Goal: Task Accomplishment & Management: Manage account settings

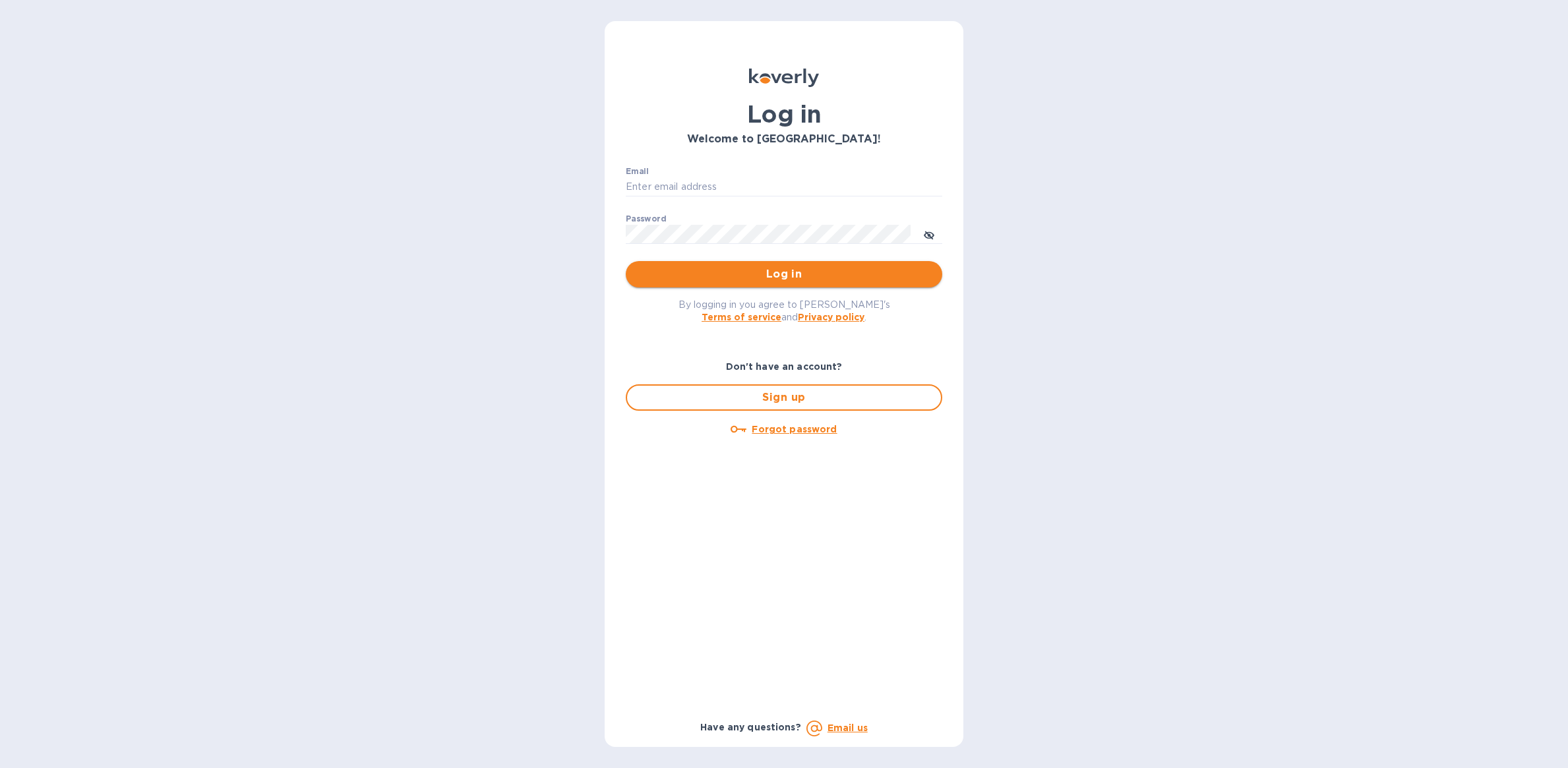
type input "jean@tcustomsinc.com"
click at [834, 275] on span "Log in" at bounding box center [784, 274] width 296 height 16
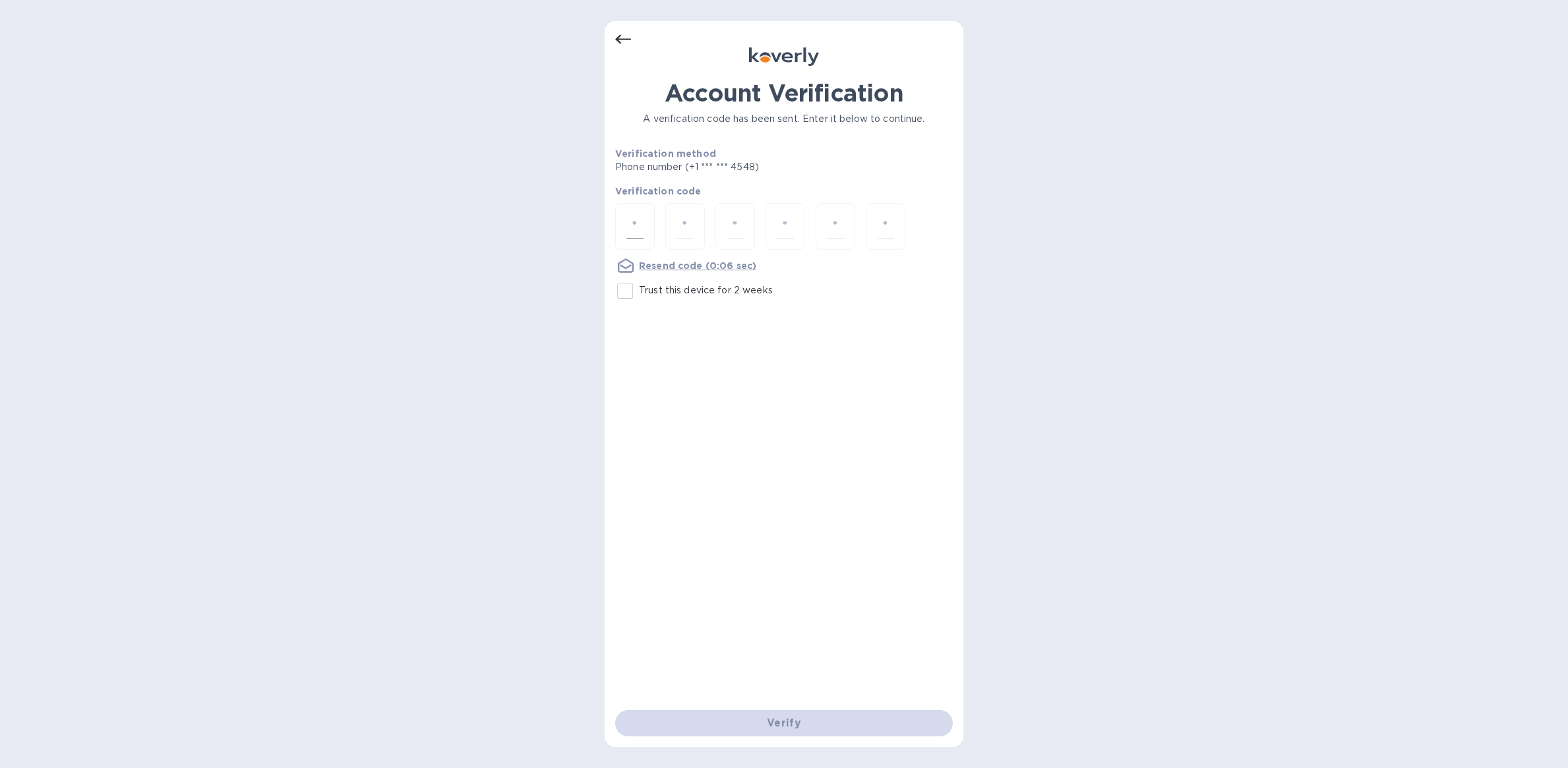
click at [635, 229] on input "number" at bounding box center [636, 226] width 18 height 25
type input "9"
type input "6"
type input "4"
type input "1"
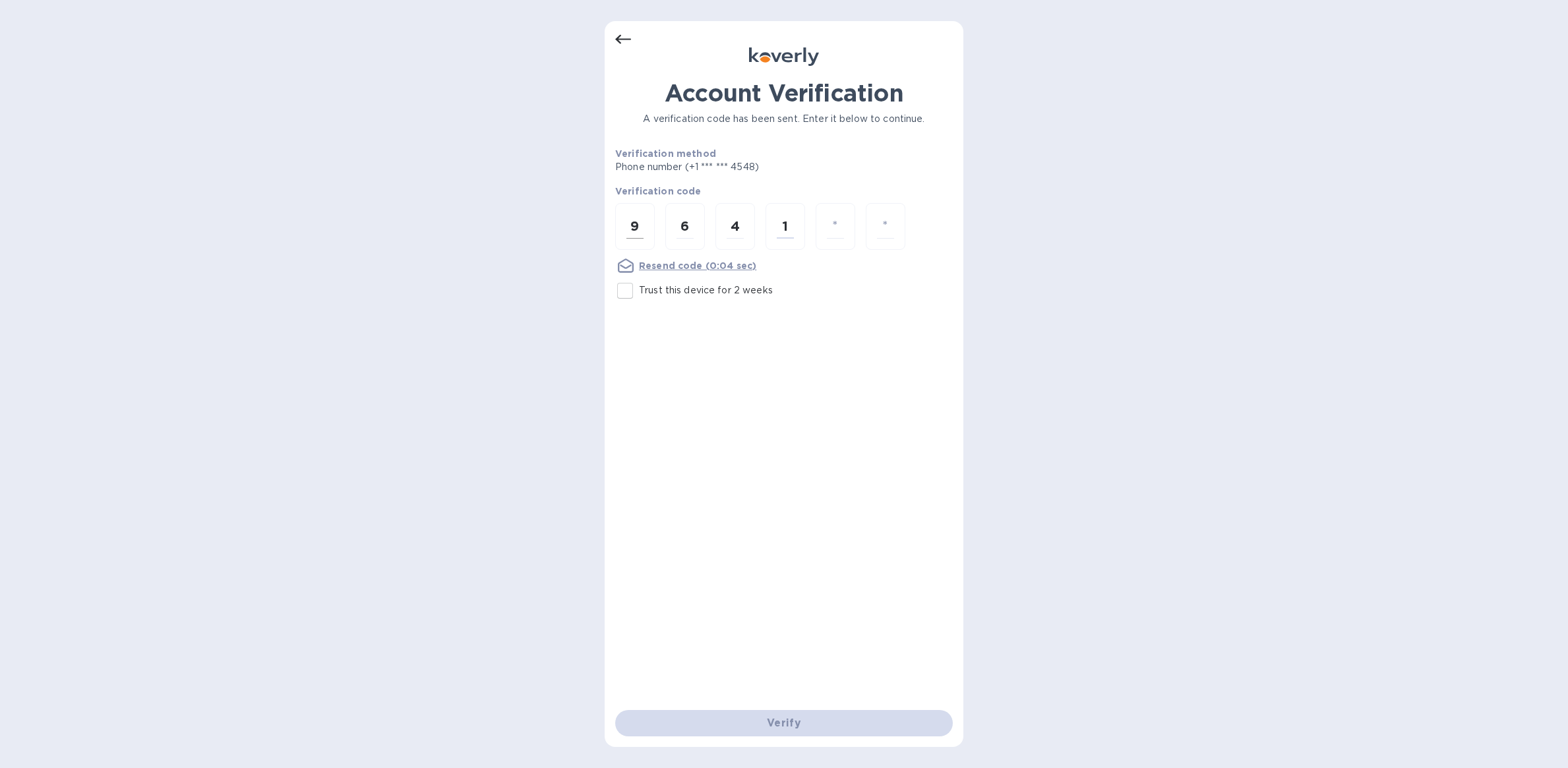
type input "0"
type input "2"
